Goal: Task Accomplishment & Management: Manage account settings

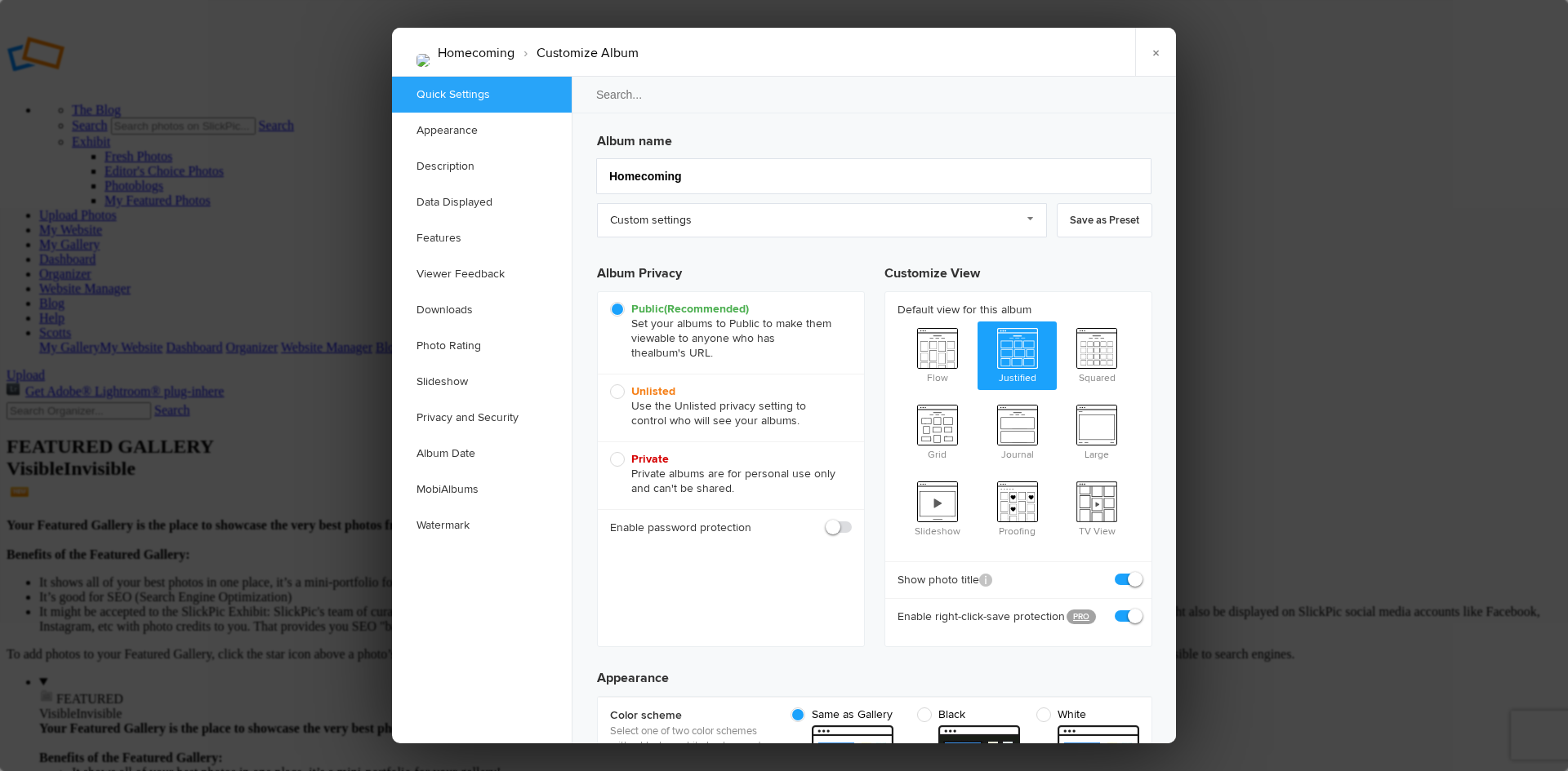
click at [614, 394] on span "Unlisted Use the Unlisted privacy setting to control who will see your albums." at bounding box center [726, 406] width 234 height 44
click at [610, 384] on input "Unlisted Use the Unlisted privacy setting to control who will see your albums." at bounding box center [609, 383] width 1 height 1
radio input "true"
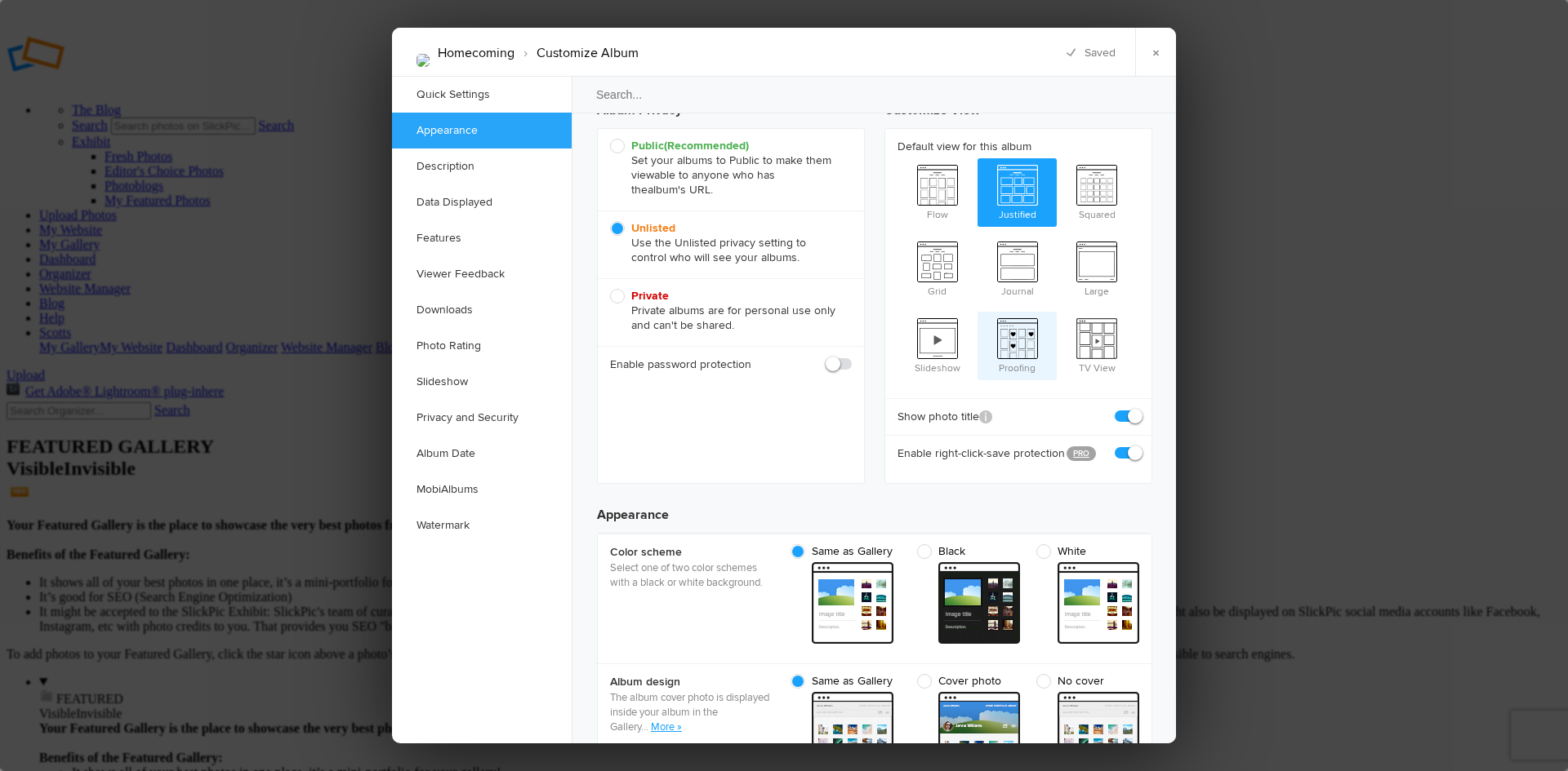
scroll to position [245, 0]
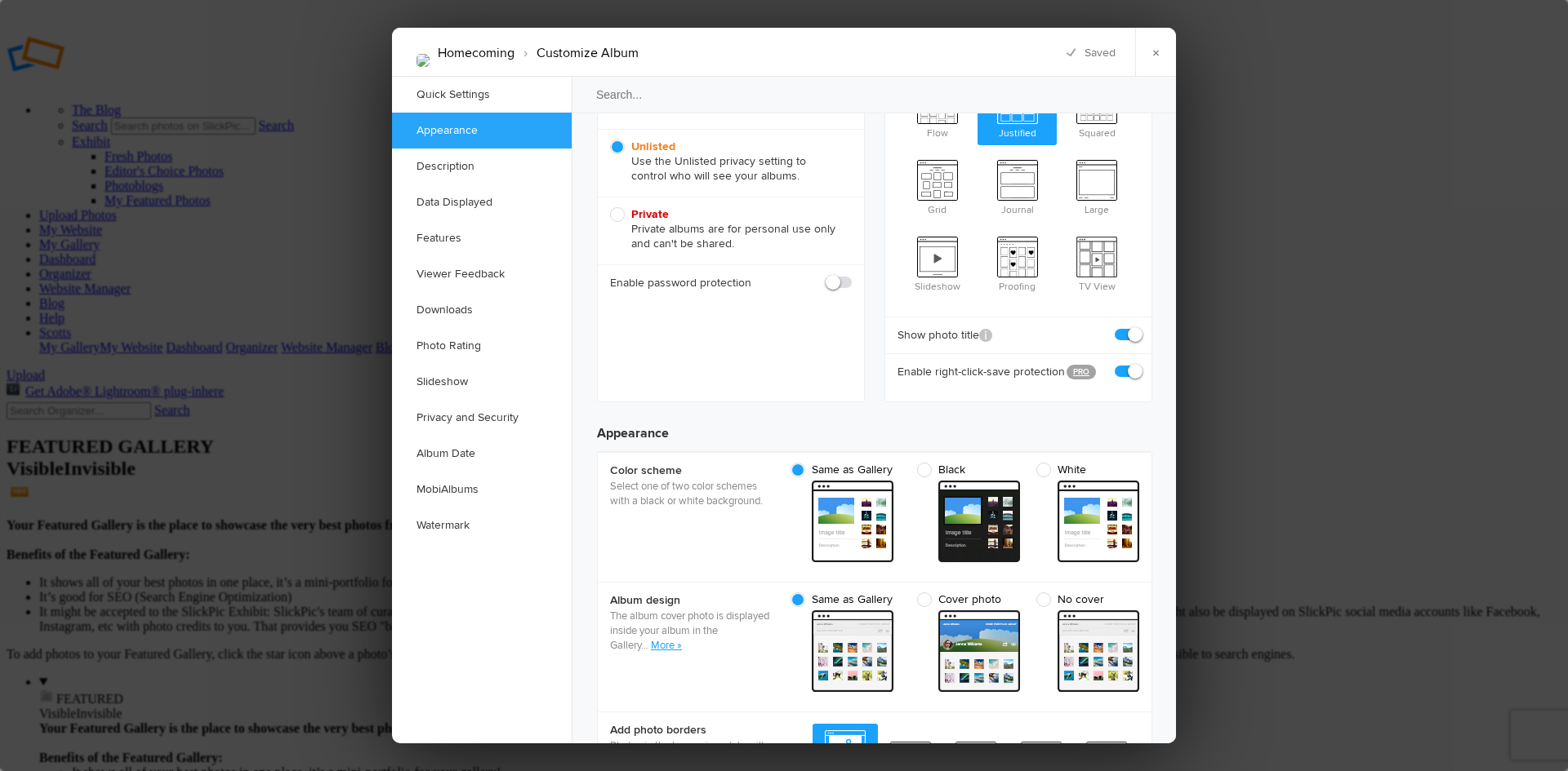
click at [1139, 328] on span at bounding box center [1139, 328] width 0 height 0
click at [1138, 327] on input "checkbox" at bounding box center [1138, 327] width 1 height 1
checkbox input "false"
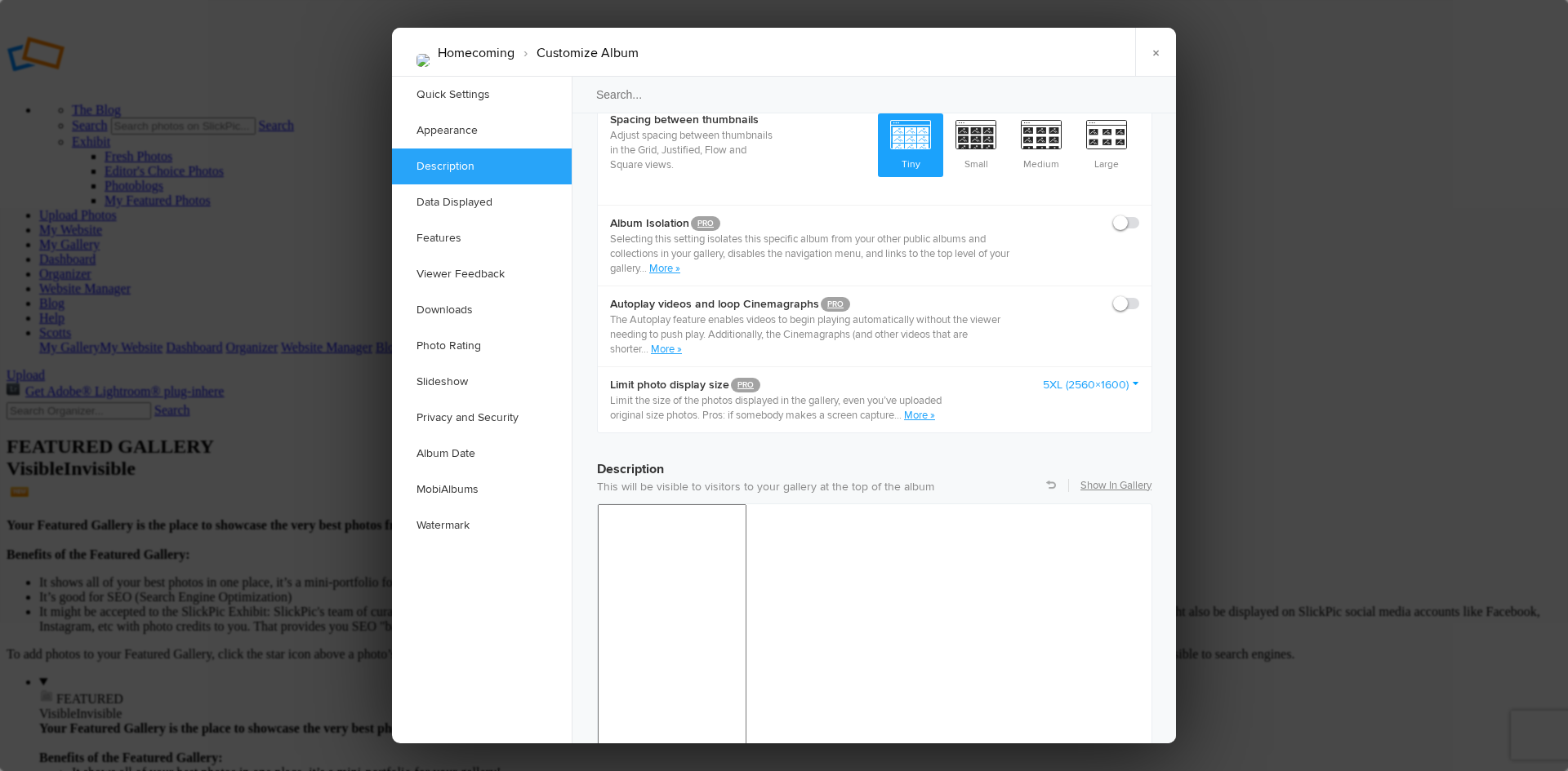
scroll to position [979, 0]
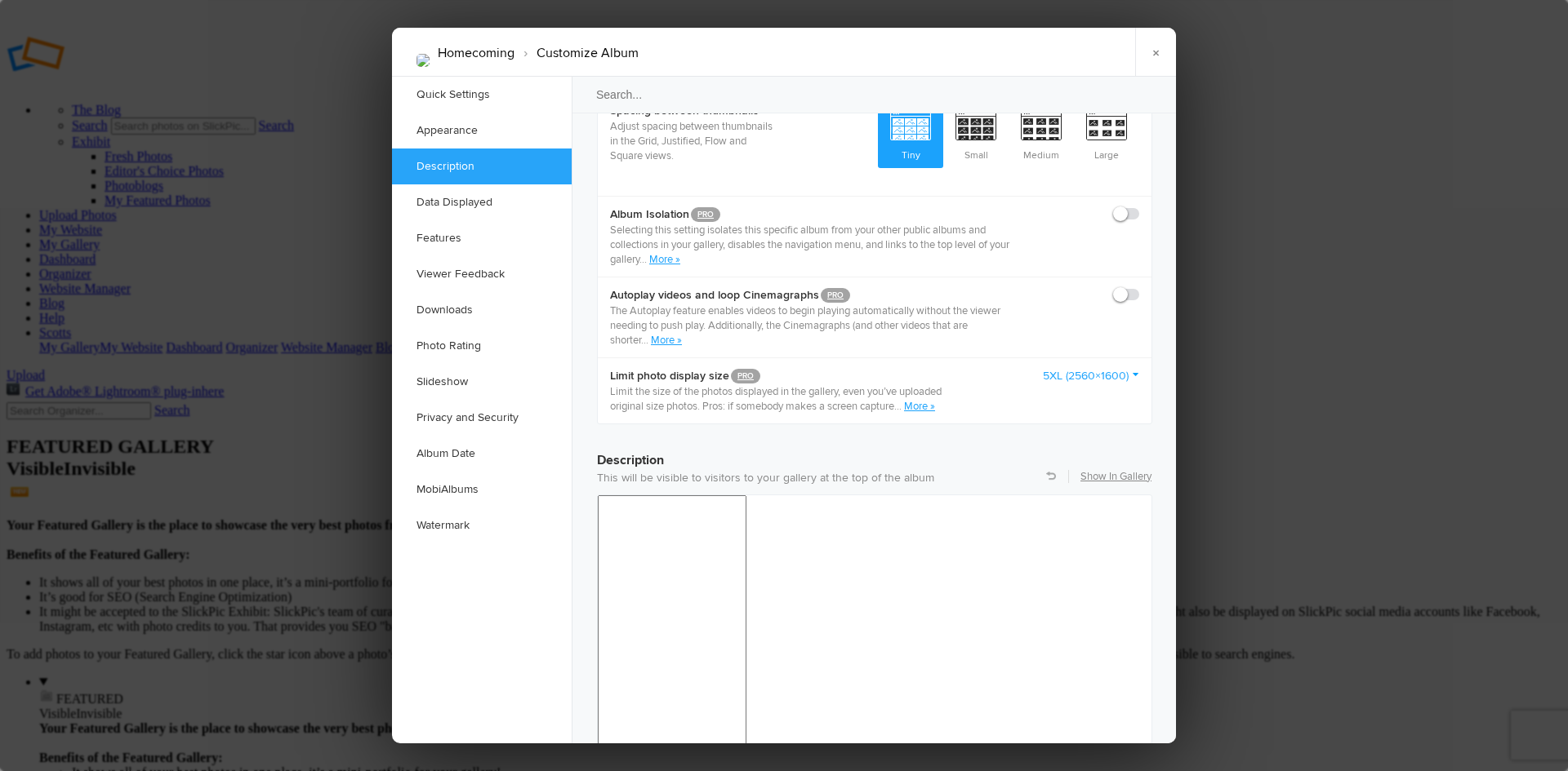
click at [1131, 368] on link "5XL (2560×1600)" at bounding box center [1091, 377] width 97 height 17
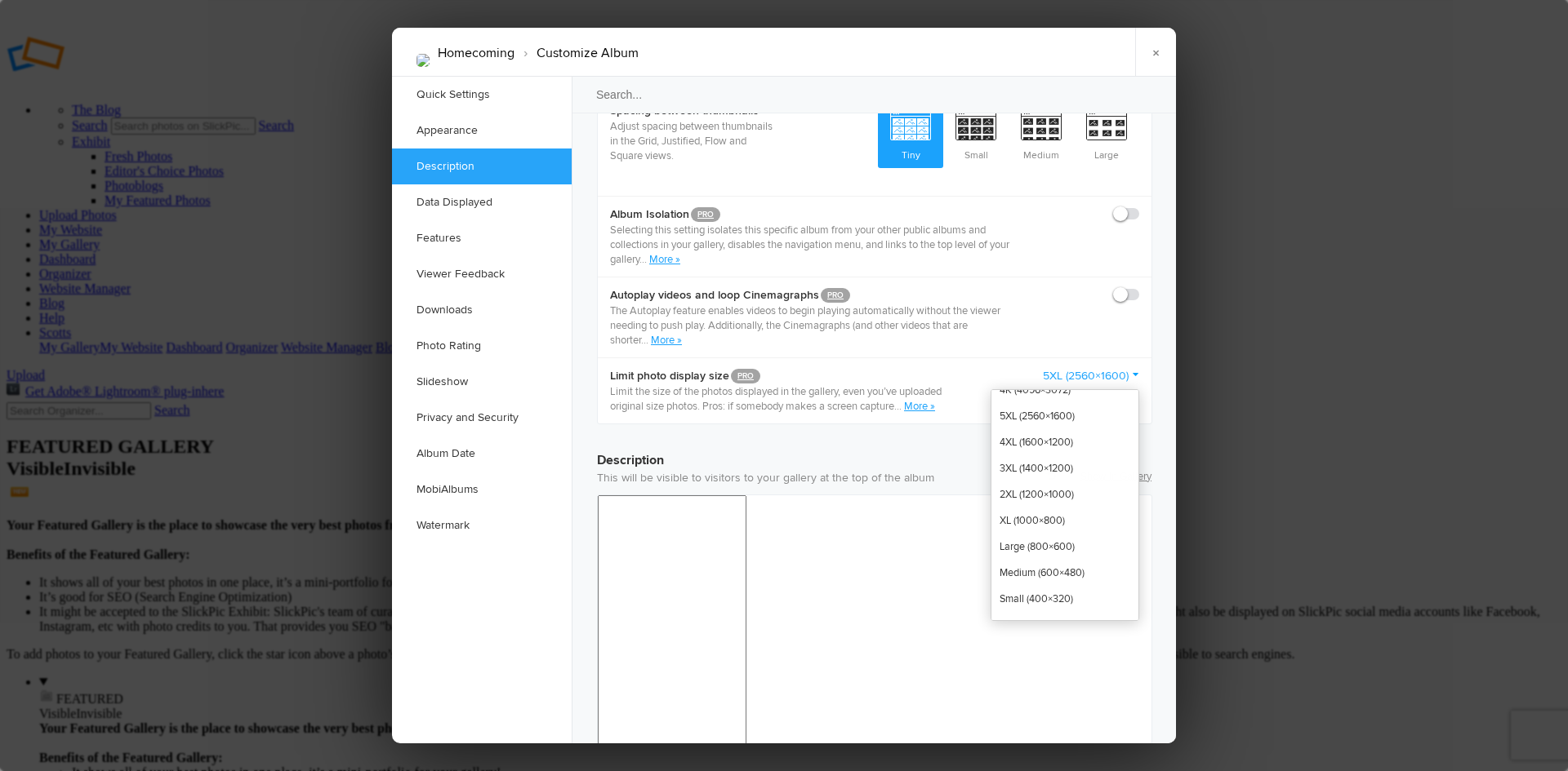
scroll to position [0, 0]
click at [1061, 300] on div "Autoplay videos and loop Cinemagraphs PRO The Autoplay feature enables videos t…" at bounding box center [875, 317] width 554 height 81
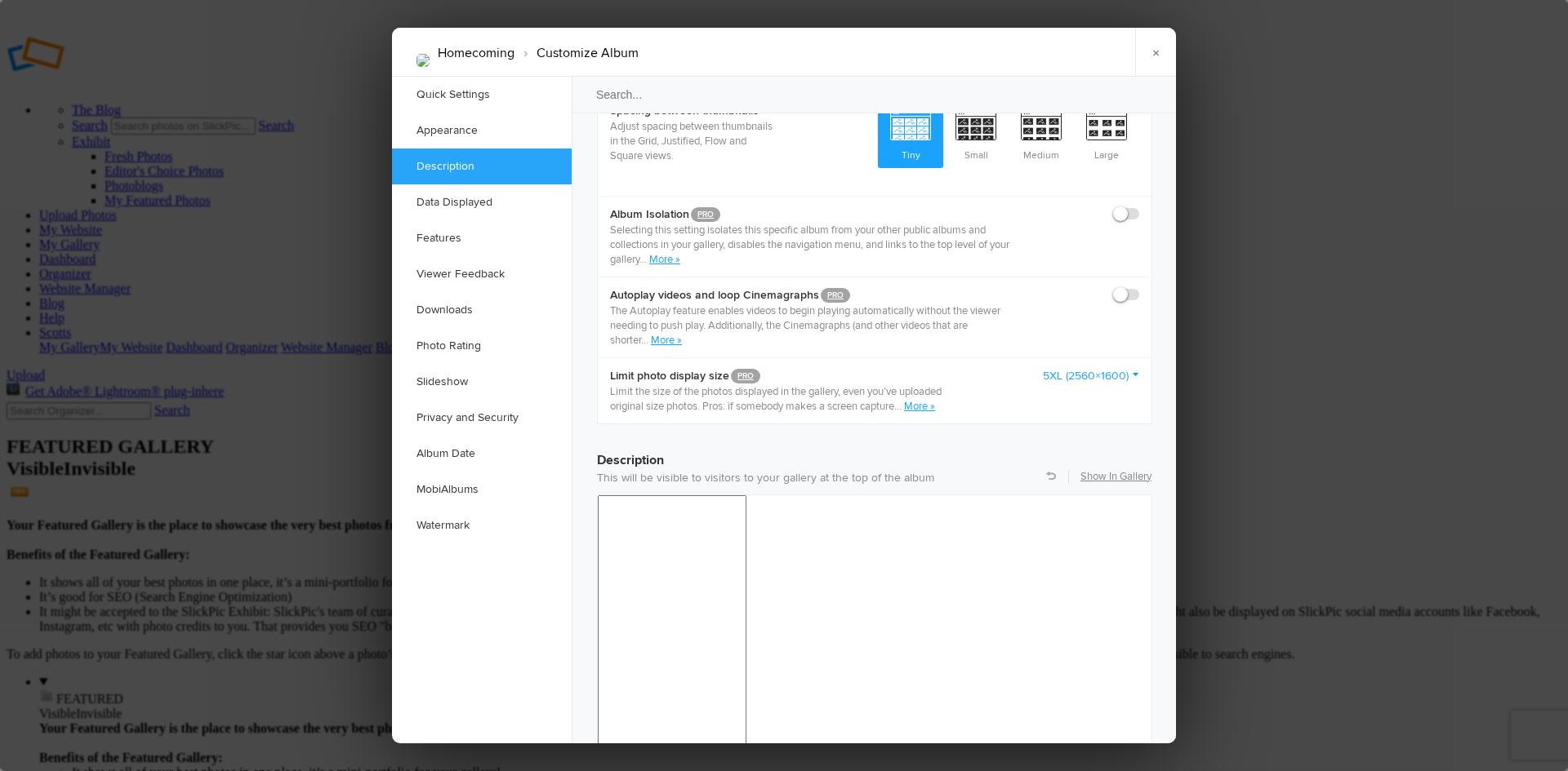
click at [1139, 207] on span at bounding box center [1139, 207] width 0 height 0
click at [1138, 206] on input "checkbox" at bounding box center [1138, 206] width 1 height 1
checkbox input "true"
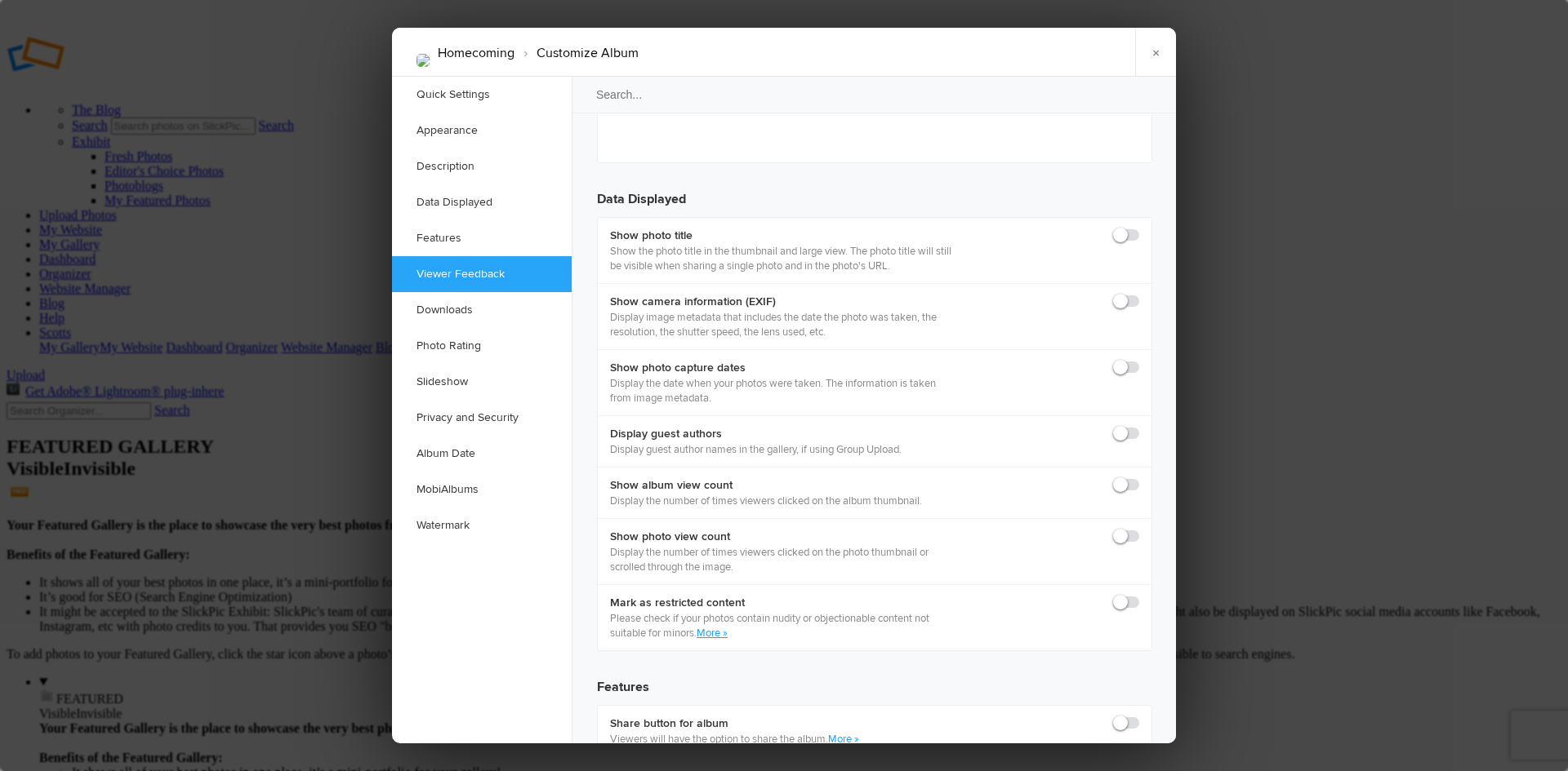
scroll to position [2285, 0]
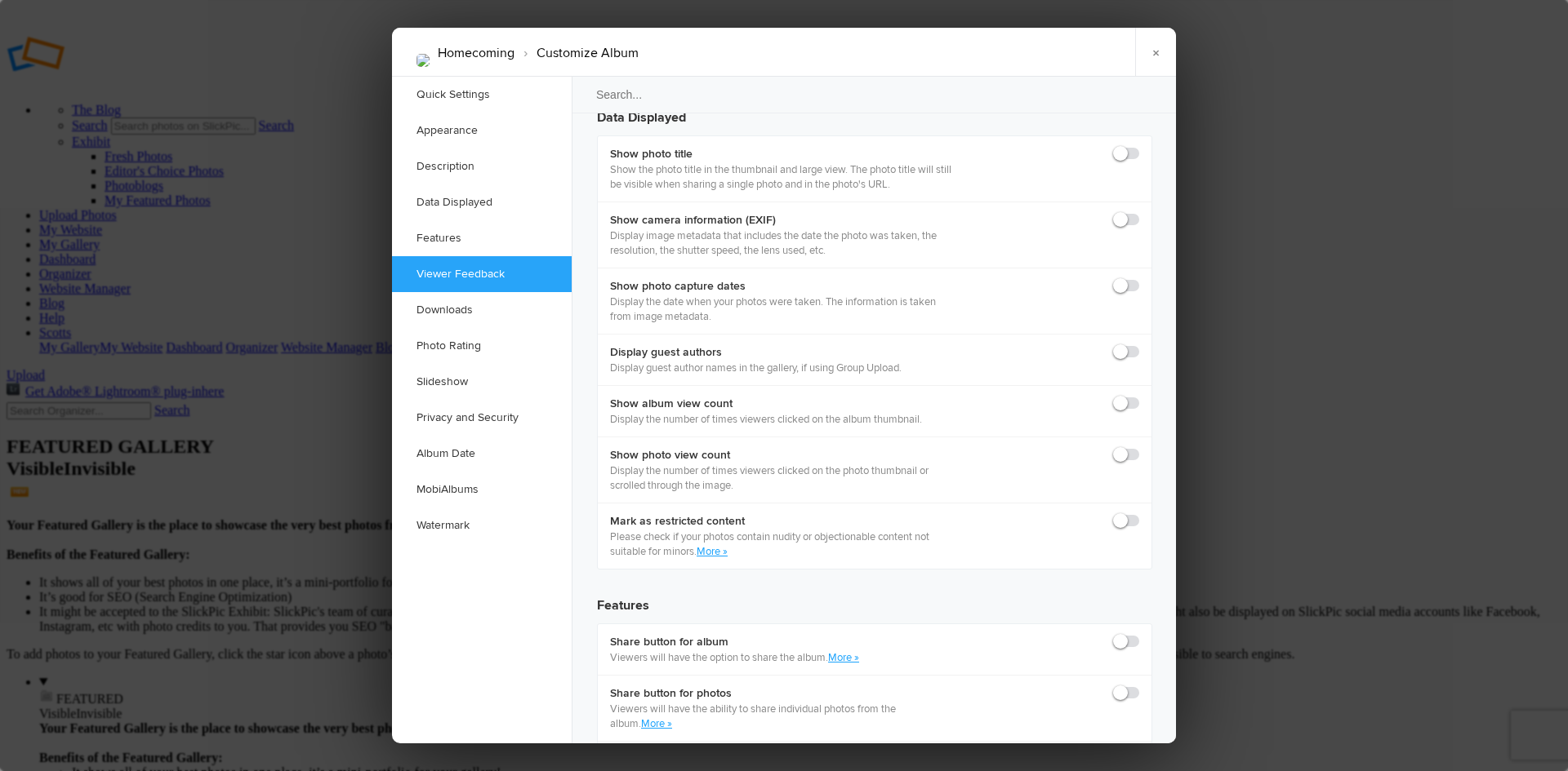
checkbox input "true"
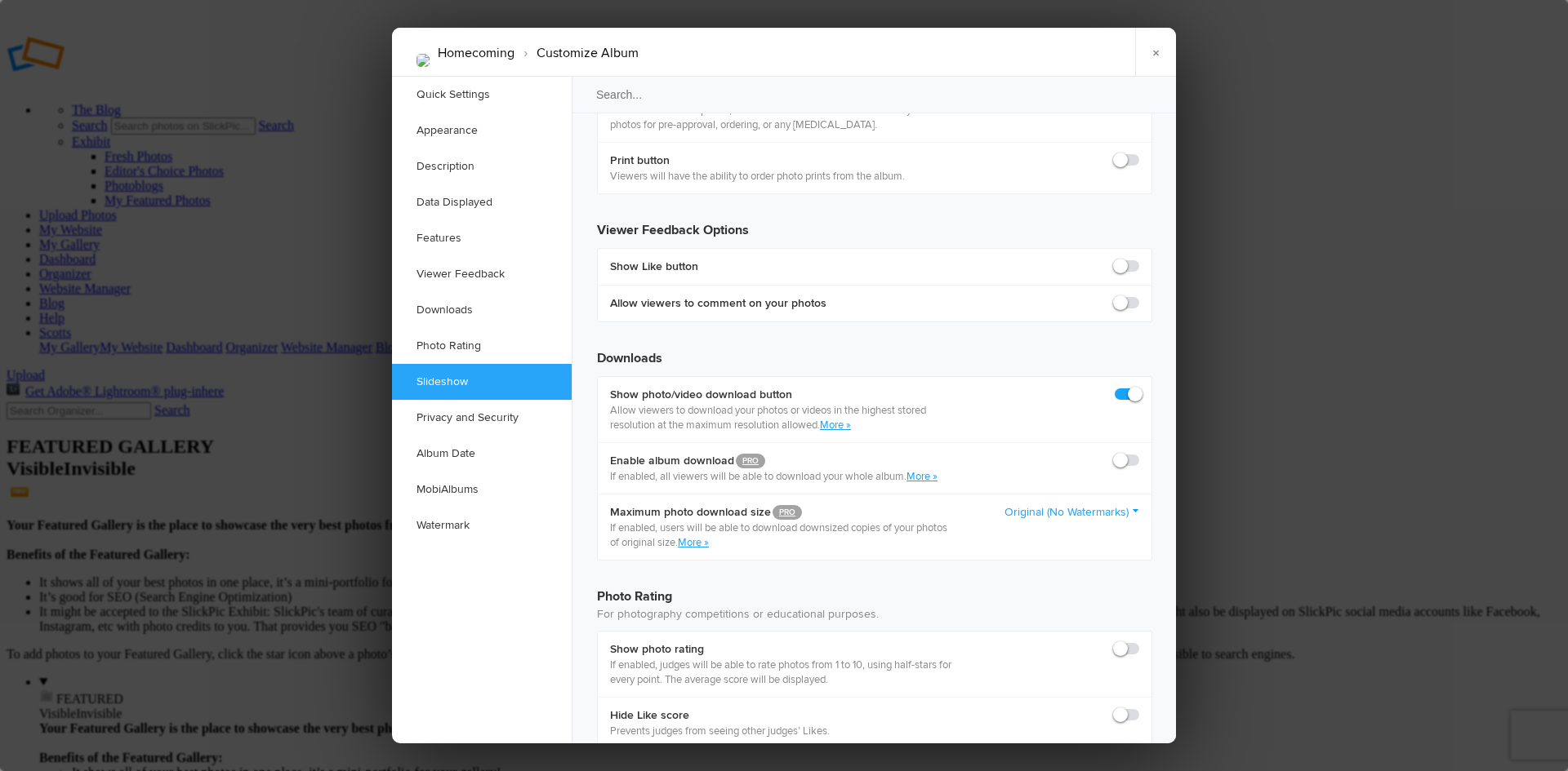
scroll to position [3019, 0]
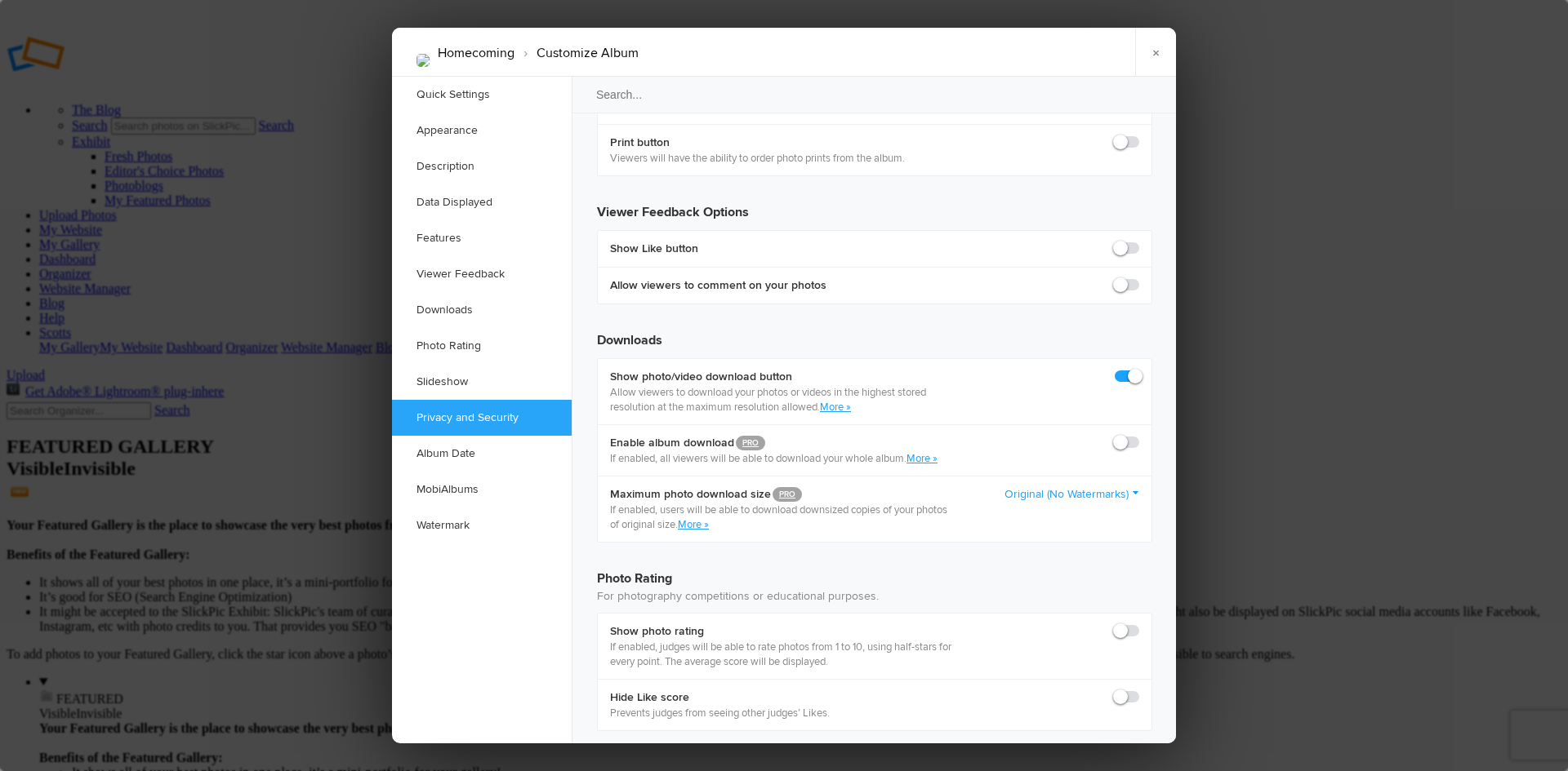
checkbox input "true"
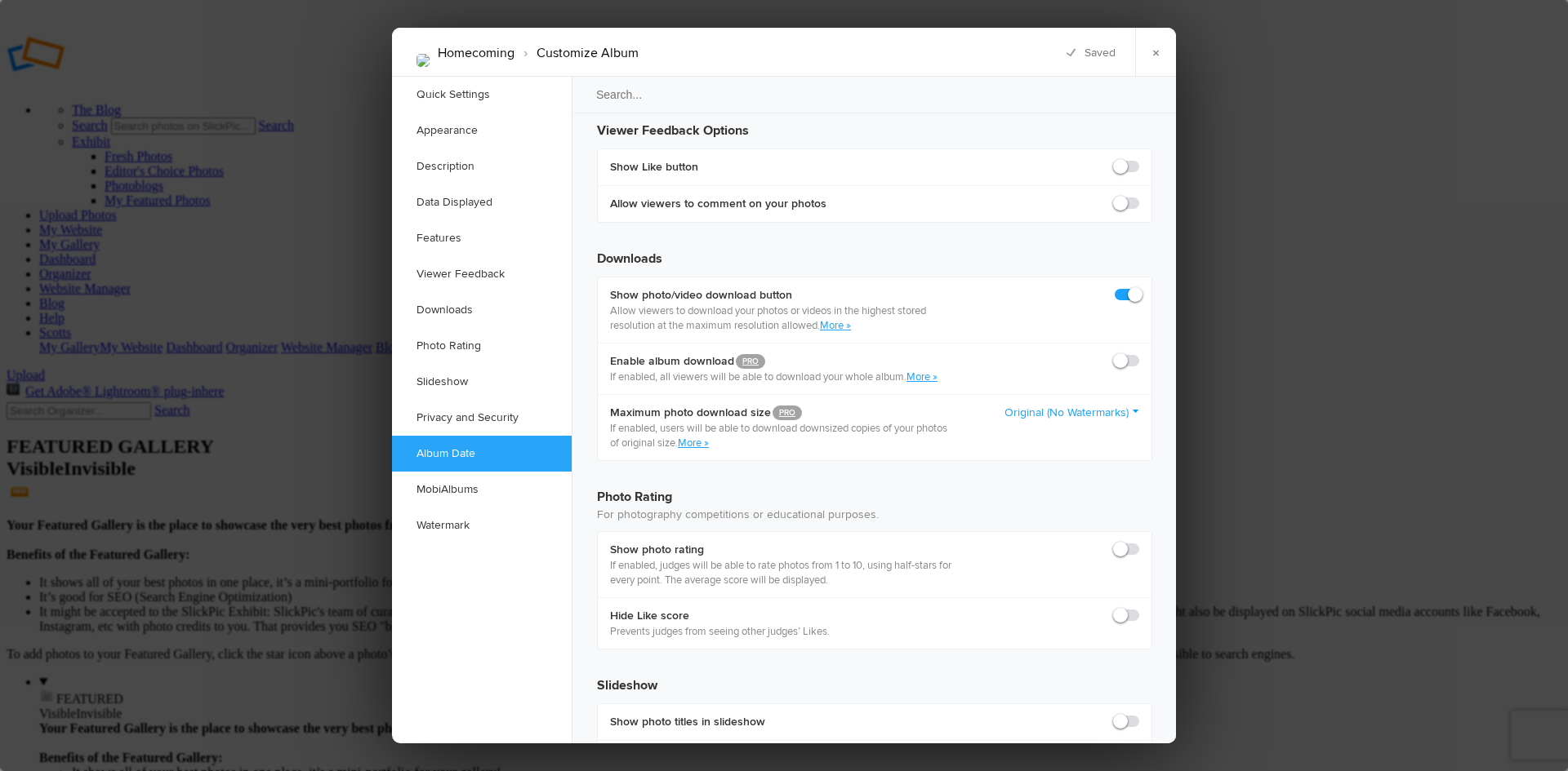
scroll to position [3182, 0]
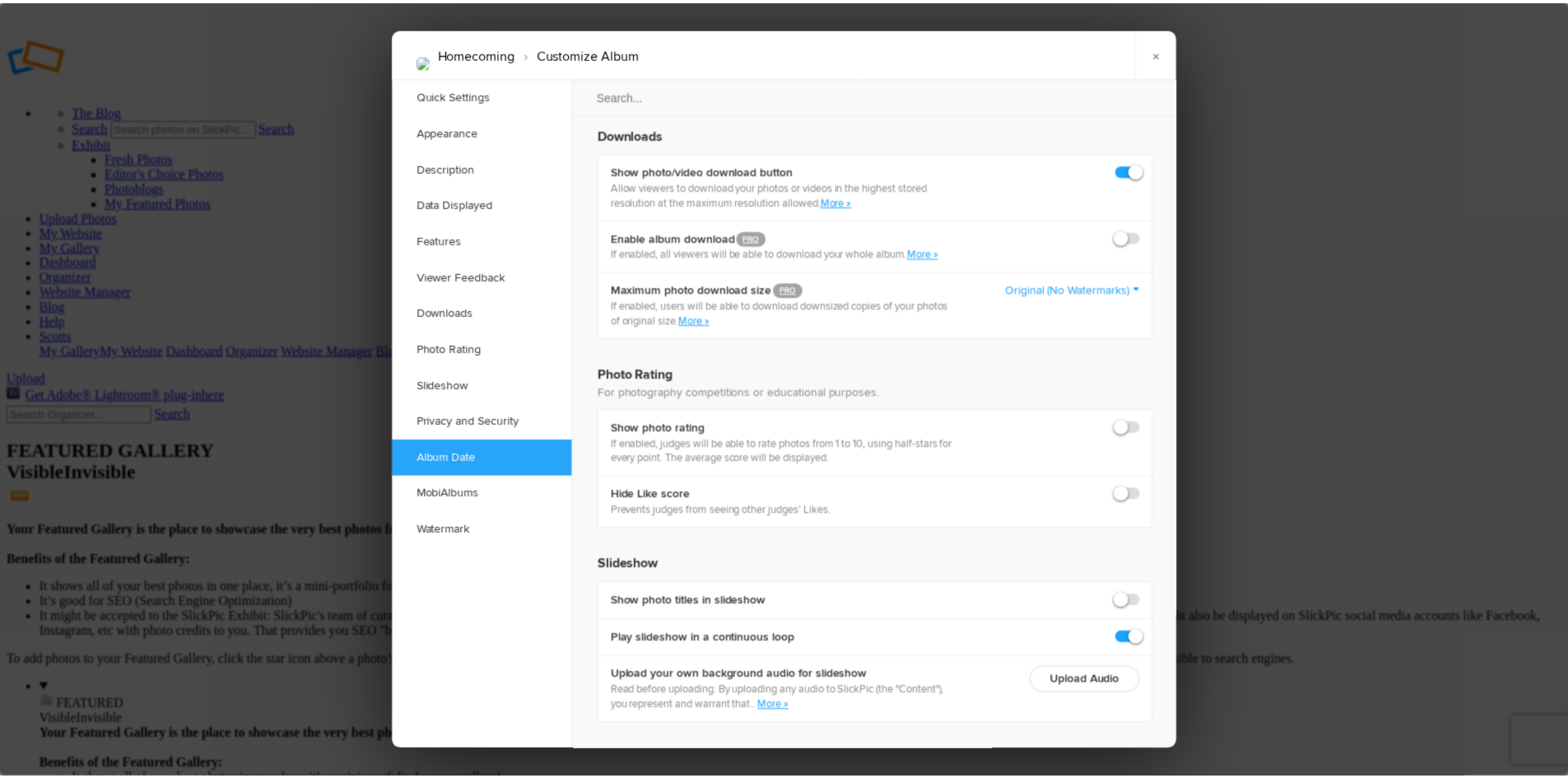
scroll to position [3375, 0]
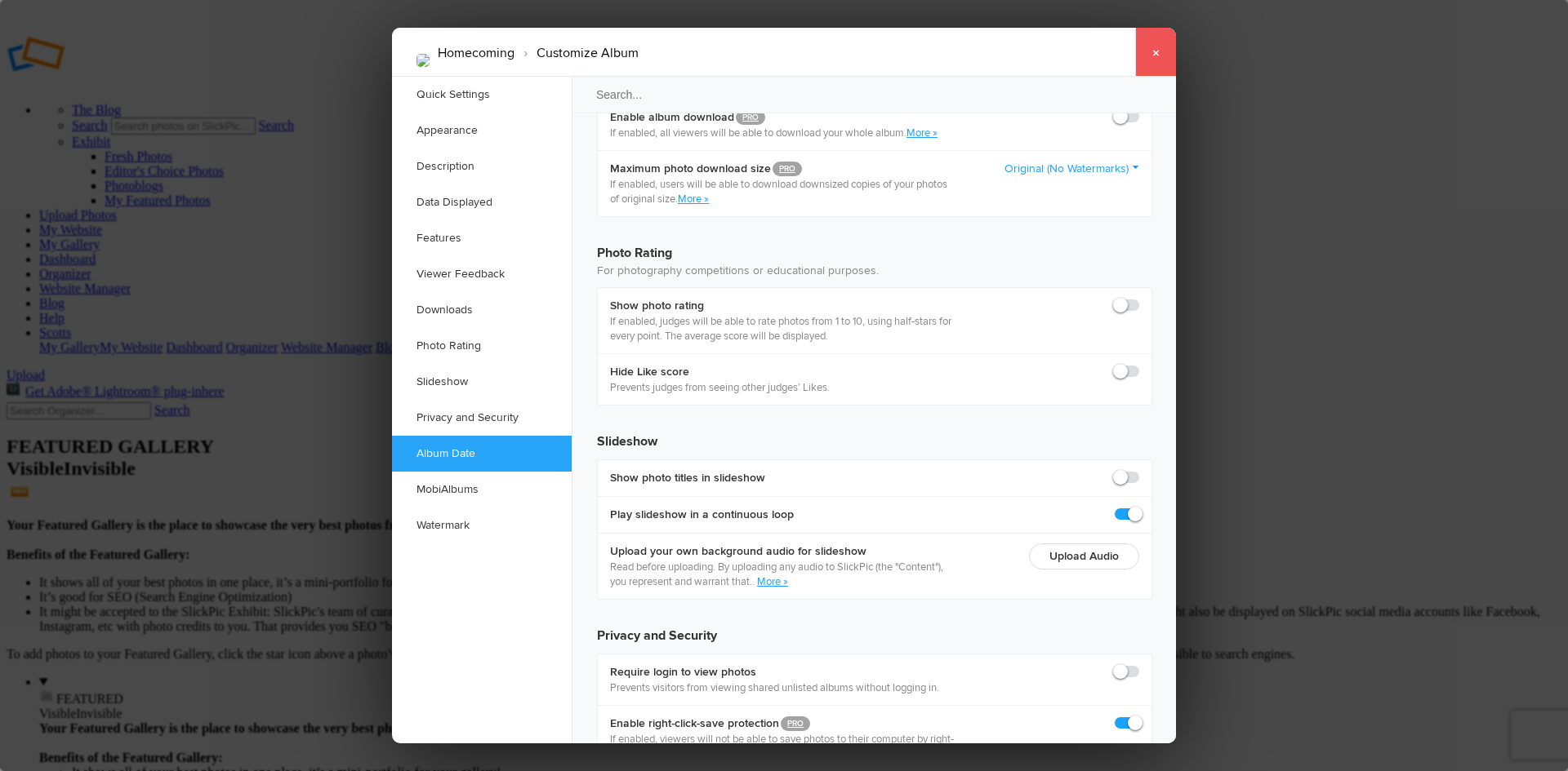
click at [1153, 49] on link "×" at bounding box center [1155, 52] width 41 height 49
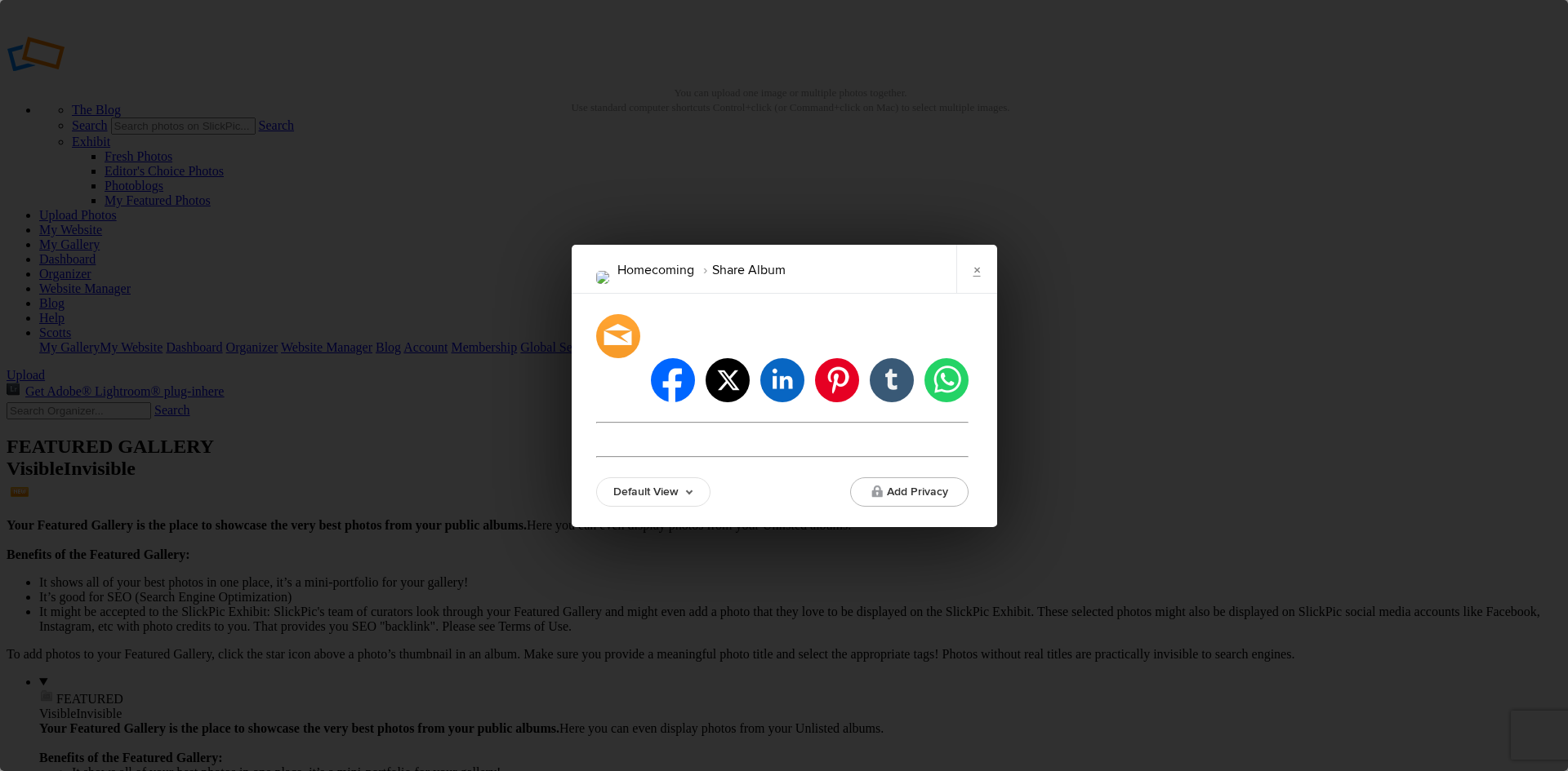
type input "https://scottsnikon.slickpic.com/go/homecoming"
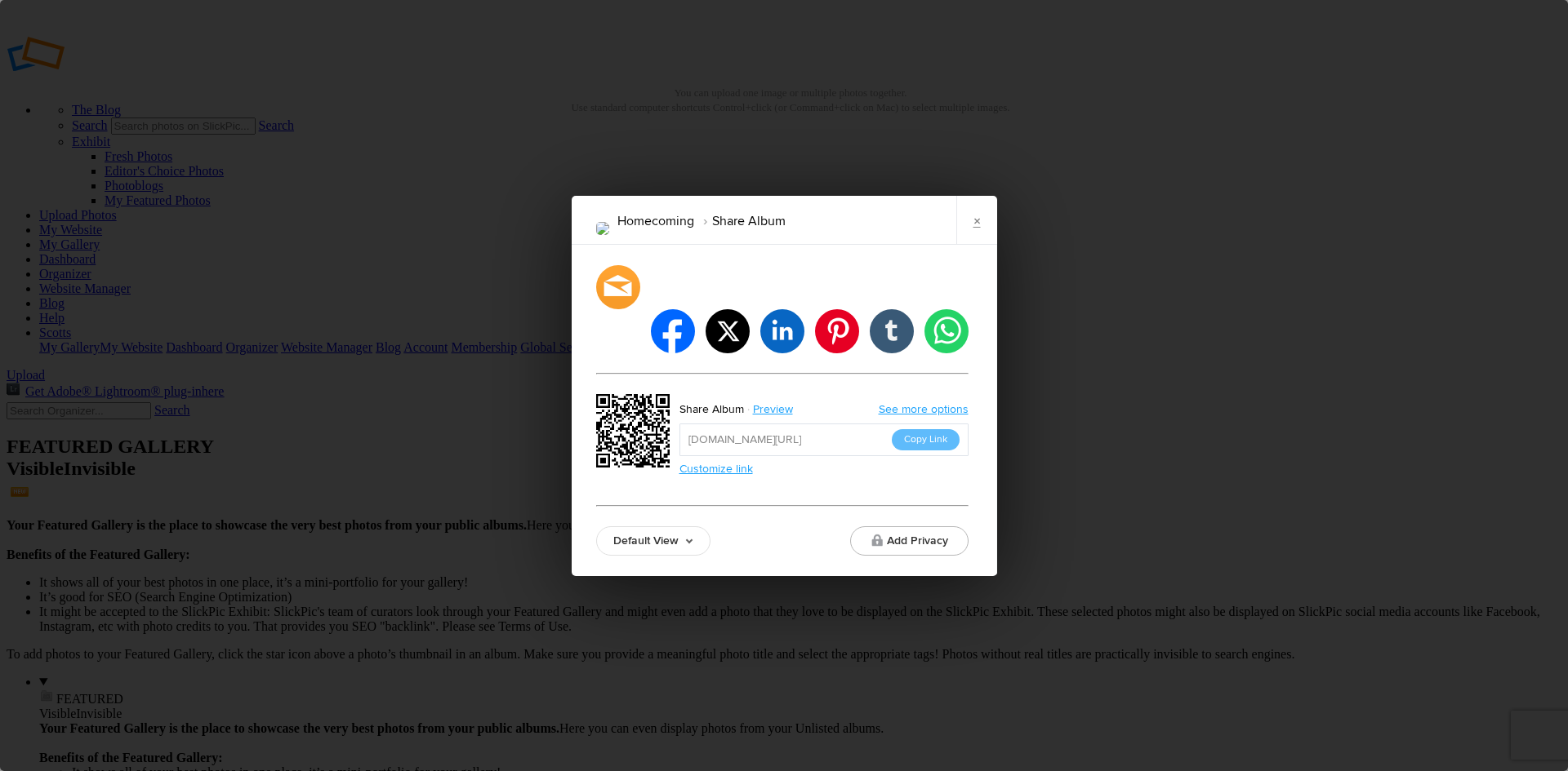
drag, startPoint x: 636, startPoint y: 407, endPoint x: 897, endPoint y: 471, distance: 268.7
click at [897, 471] on div "facebook twitter linkedin pinterest tumblr whatsapp Share Album Preview See mor…" at bounding box center [782, 410] width 372 height 291
click at [924, 429] on button "Copy Link" at bounding box center [925, 439] width 68 height 21
click at [928, 429] on button "Copy Link" at bounding box center [925, 439] width 68 height 21
click at [974, 241] on link "×" at bounding box center [976, 220] width 41 height 49
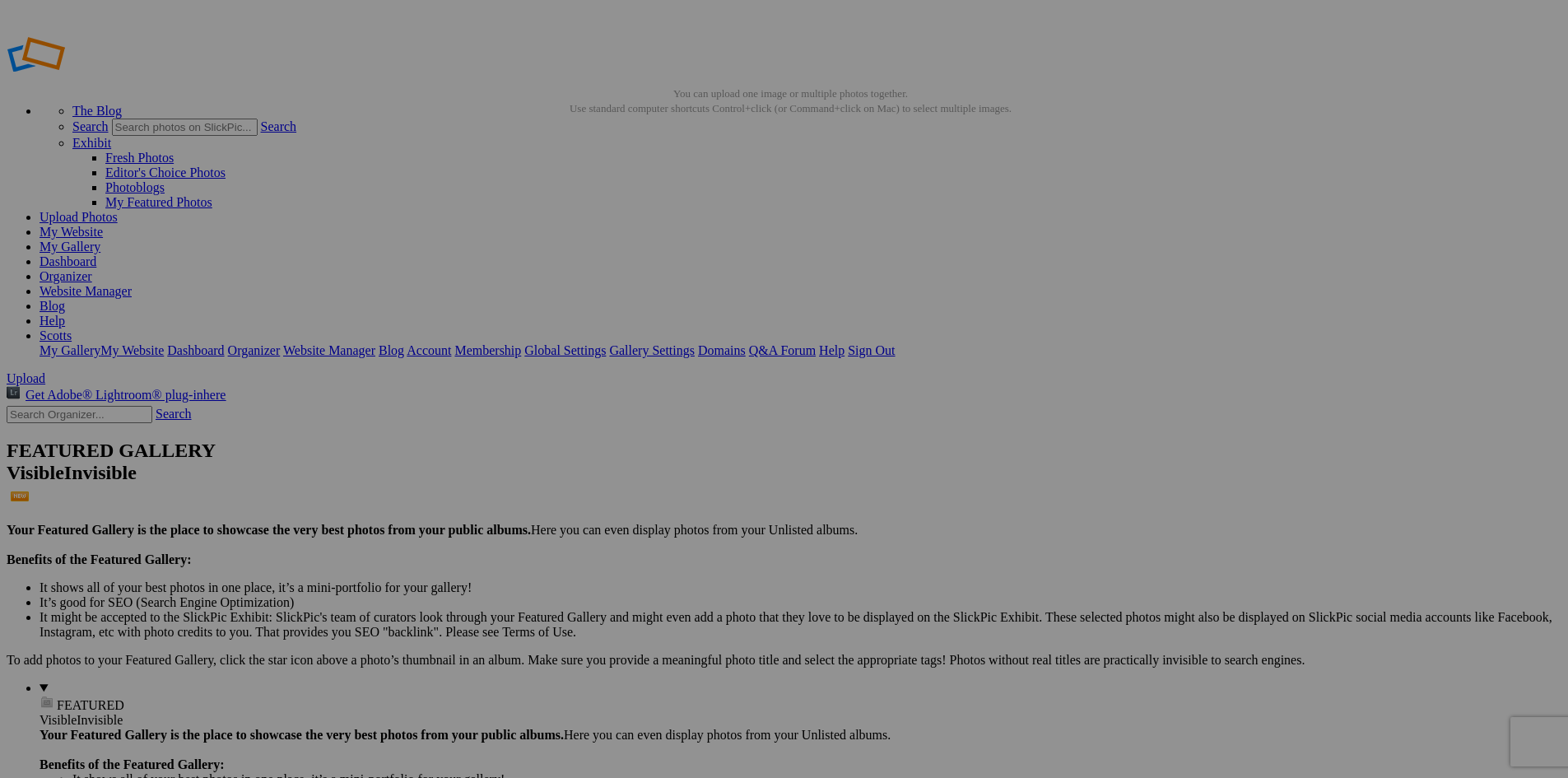
scroll to position [75, 0]
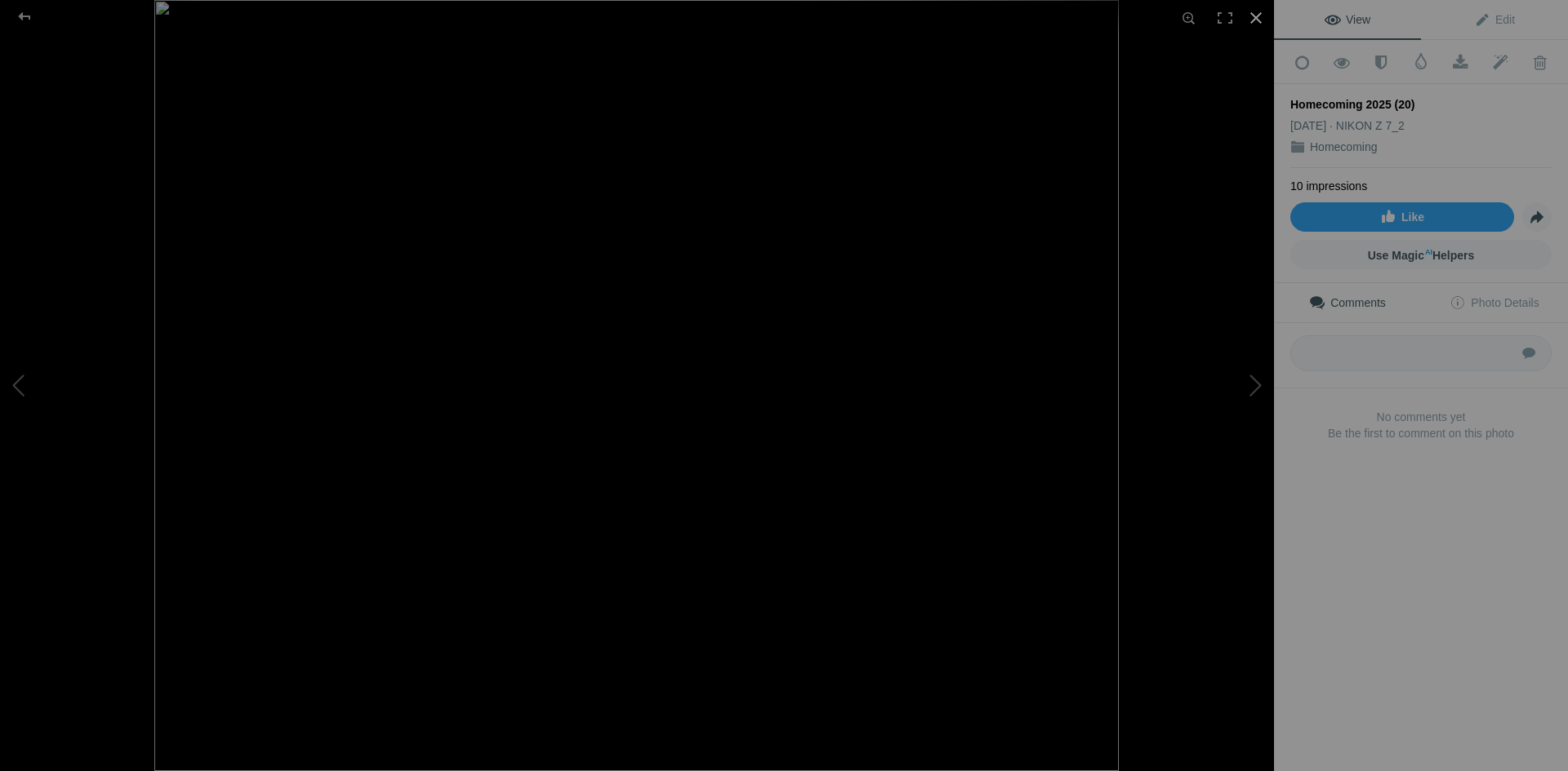
click at [1252, 19] on div at bounding box center [1255, 18] width 36 height 36
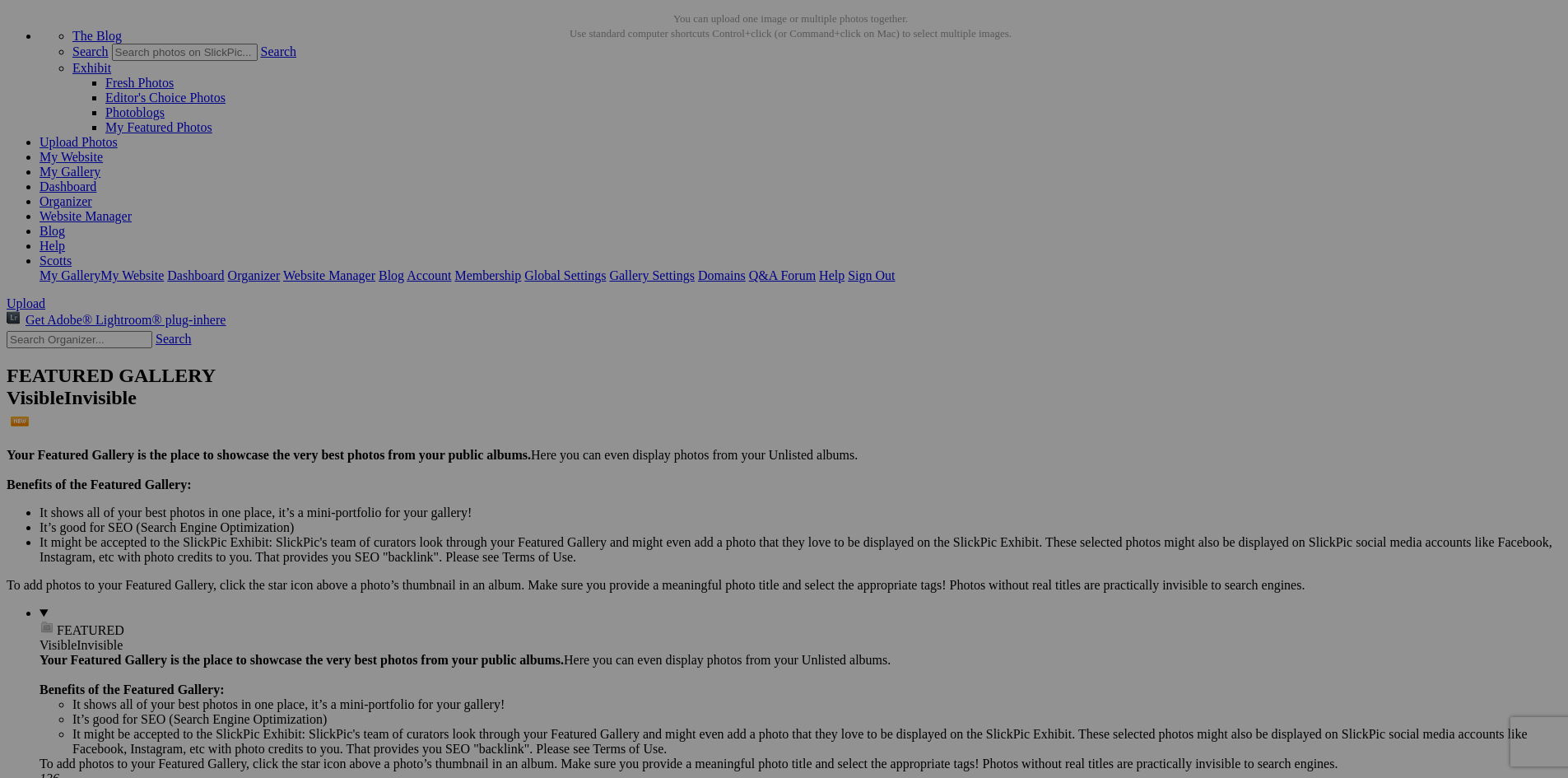
scroll to position [99, 0]
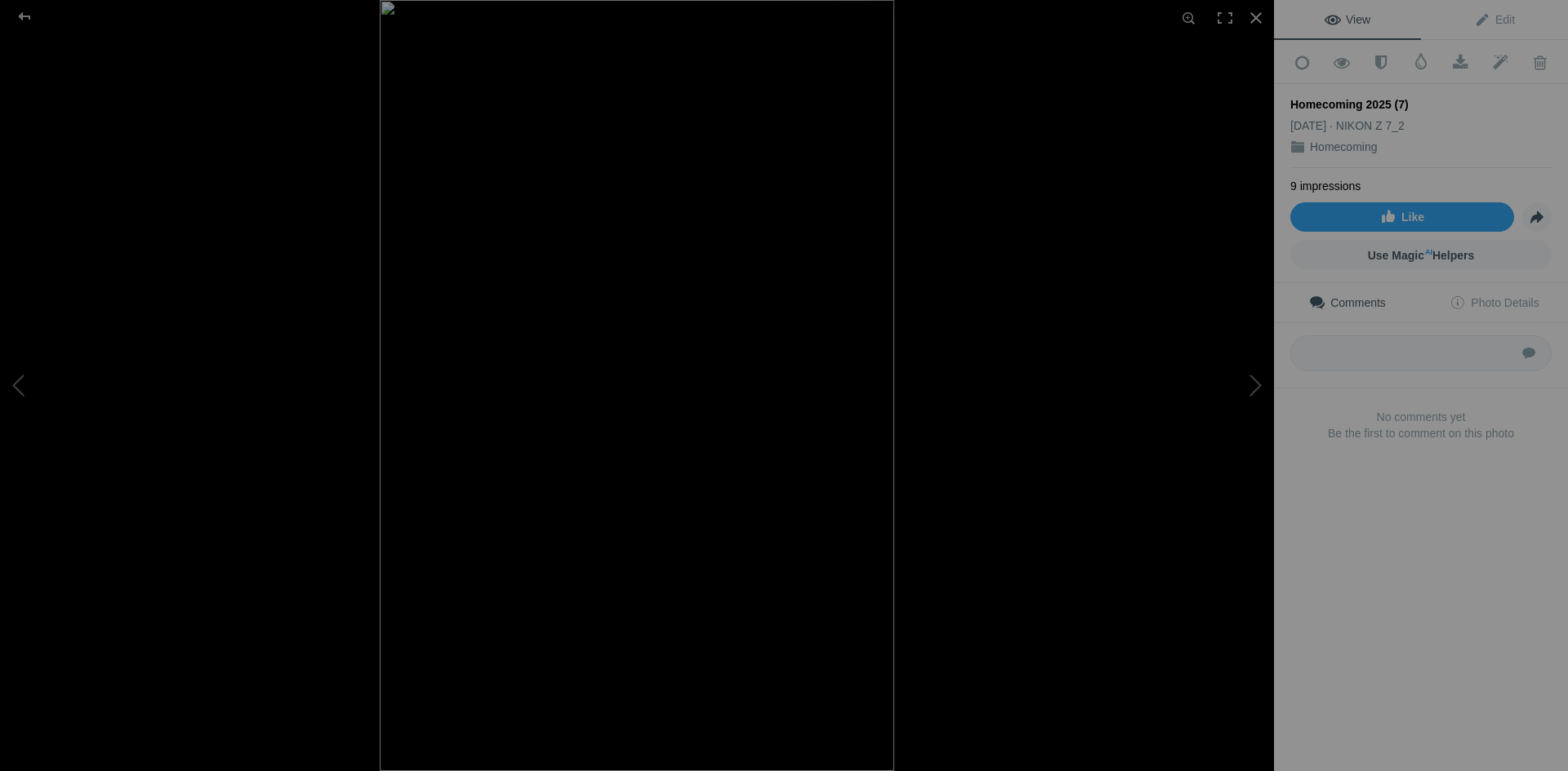
click at [645, 210] on img at bounding box center [636, 385] width 515 height 771
click at [1254, 18] on div at bounding box center [1255, 18] width 36 height 36
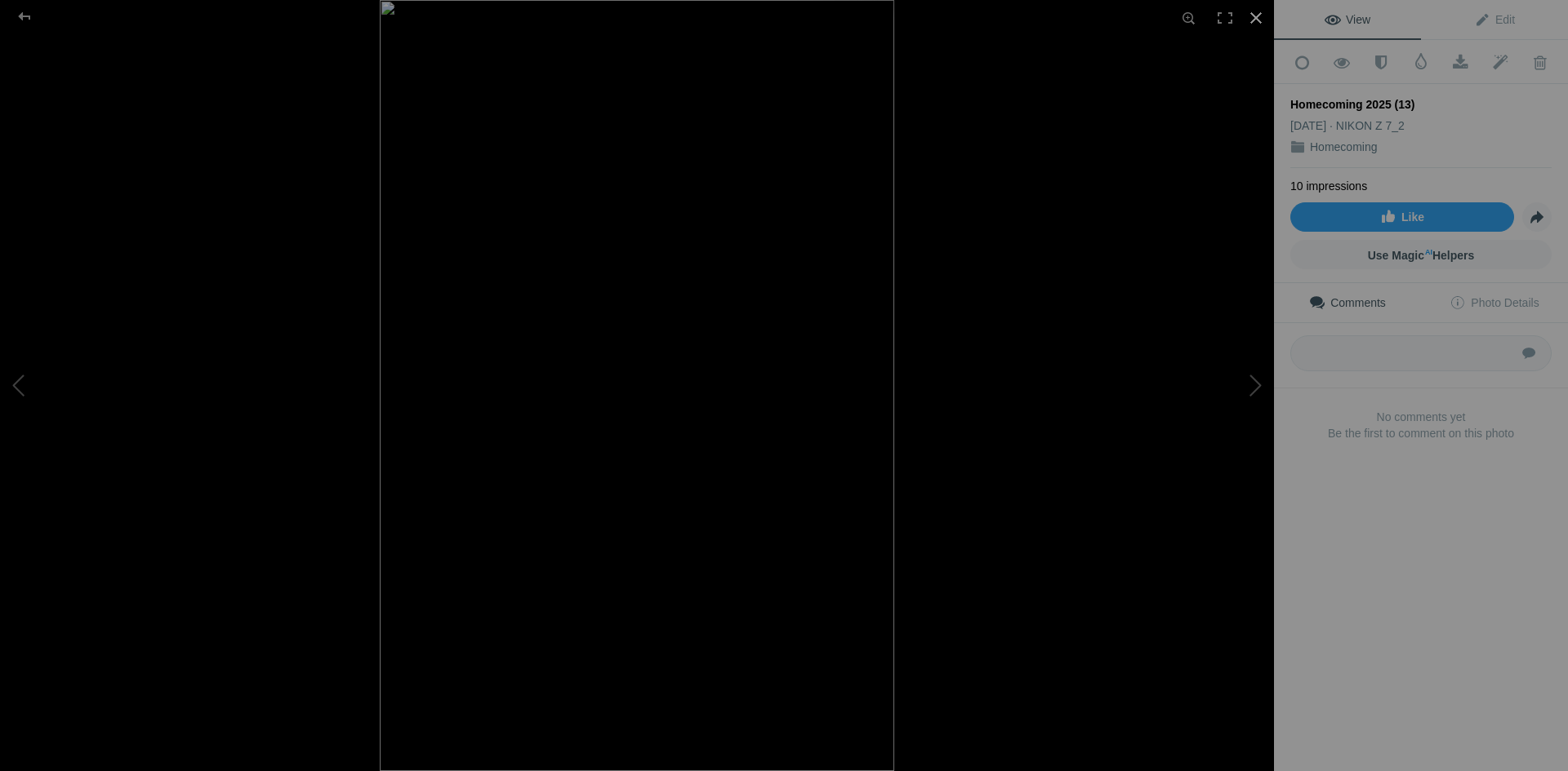
click at [1257, 19] on div at bounding box center [1255, 18] width 36 height 36
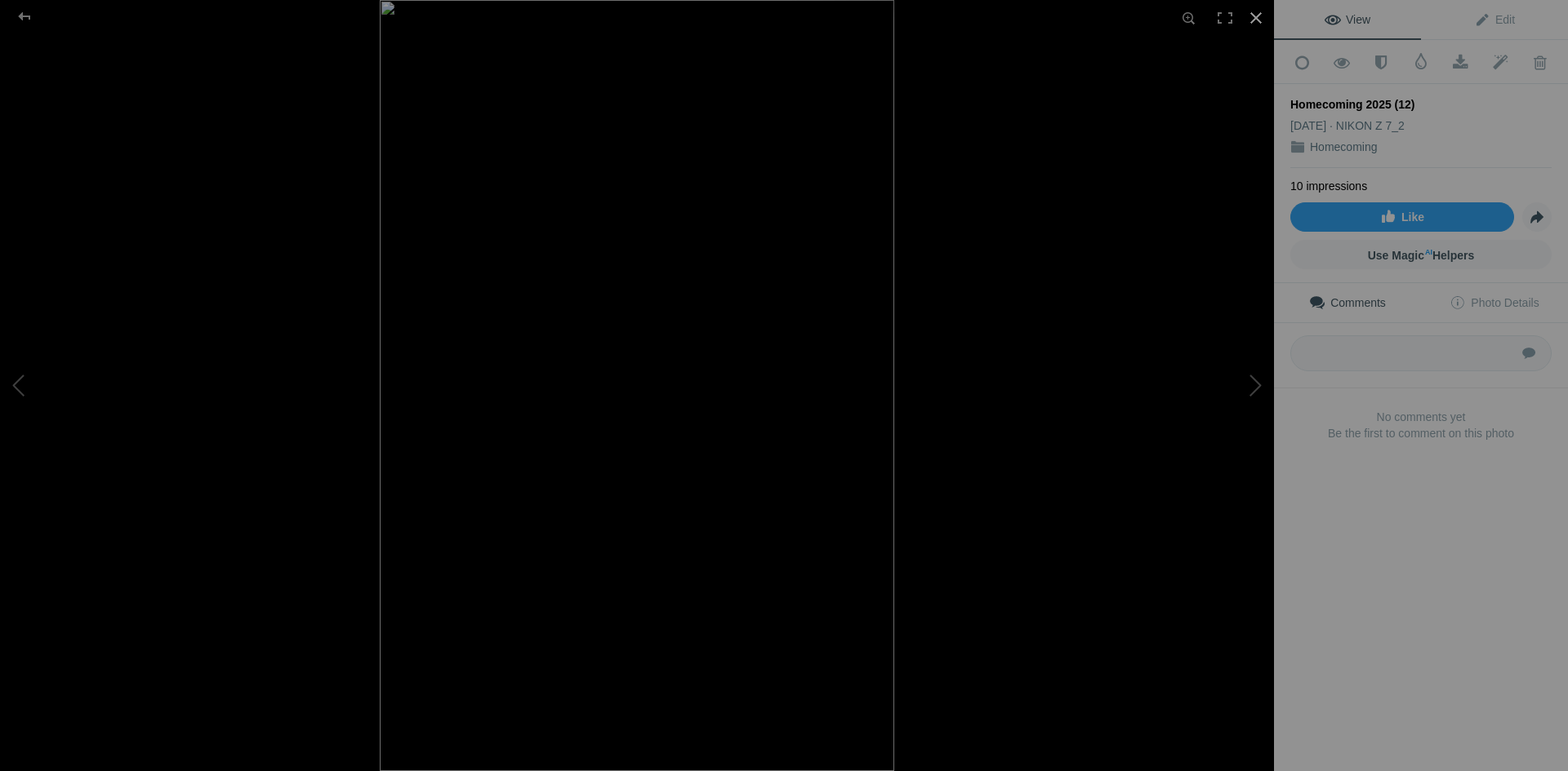
click at [1257, 14] on div at bounding box center [1255, 18] width 36 height 36
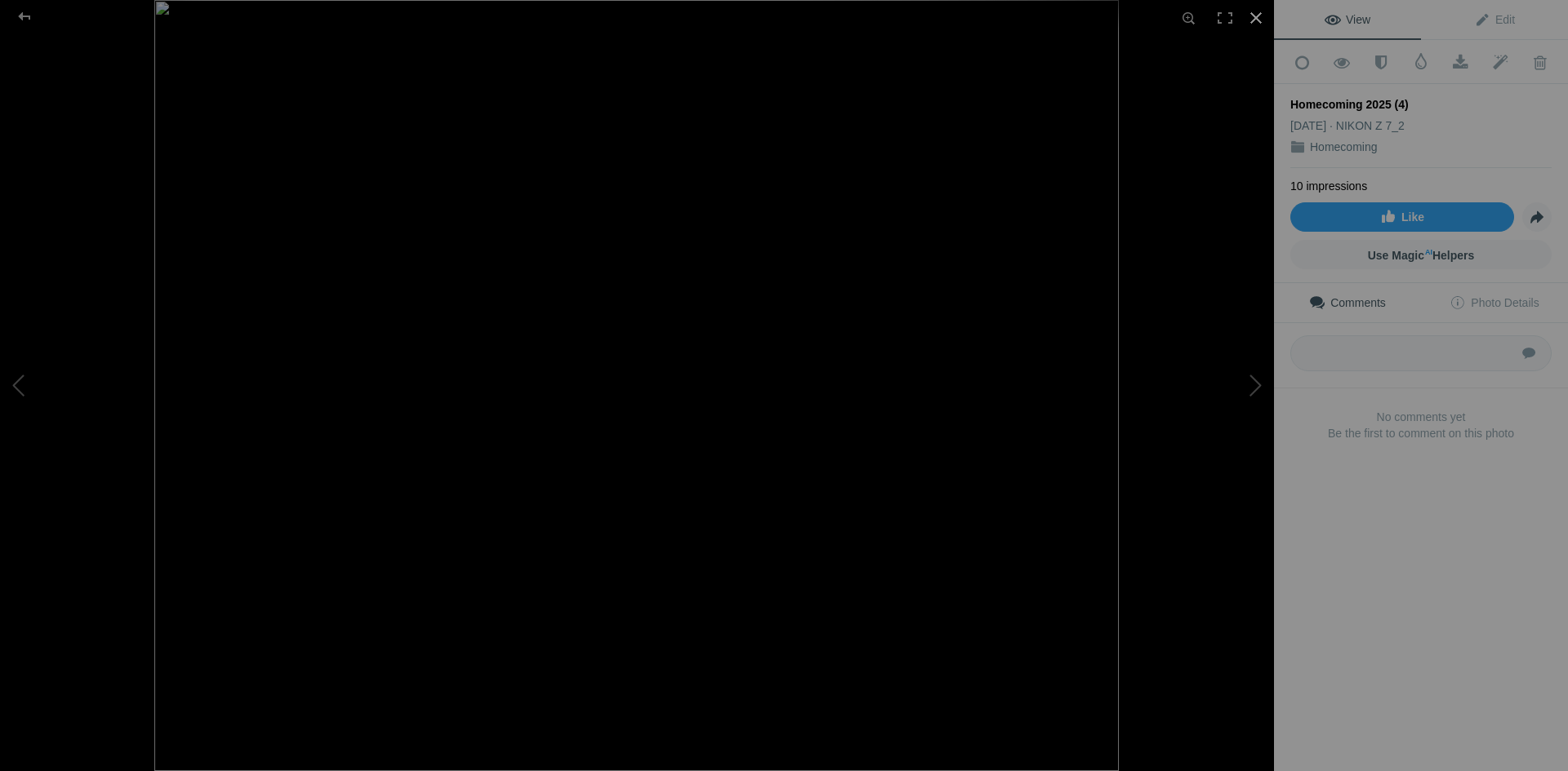
click at [1259, 16] on div at bounding box center [1255, 18] width 36 height 36
